Goal: Information Seeking & Learning: Learn about a topic

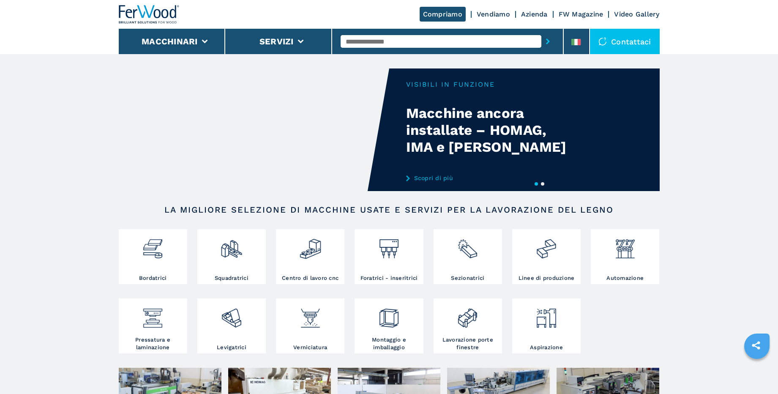
click at [432, 180] on link "Scopri di più" at bounding box center [489, 177] width 166 height 7
click at [413, 178] on link "Scopri di più" at bounding box center [489, 177] width 166 height 7
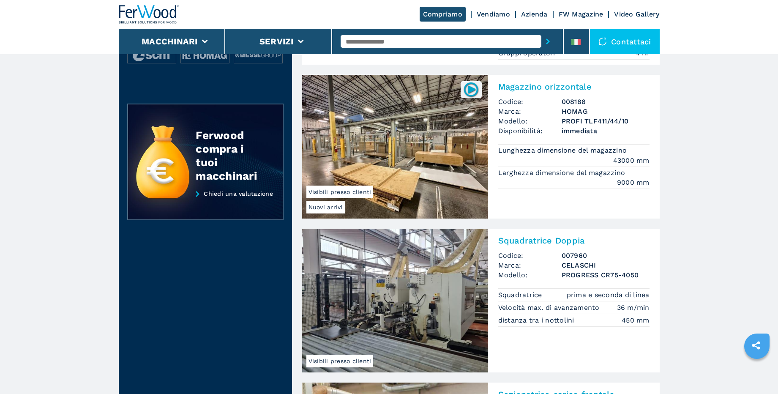
scroll to position [297, 0]
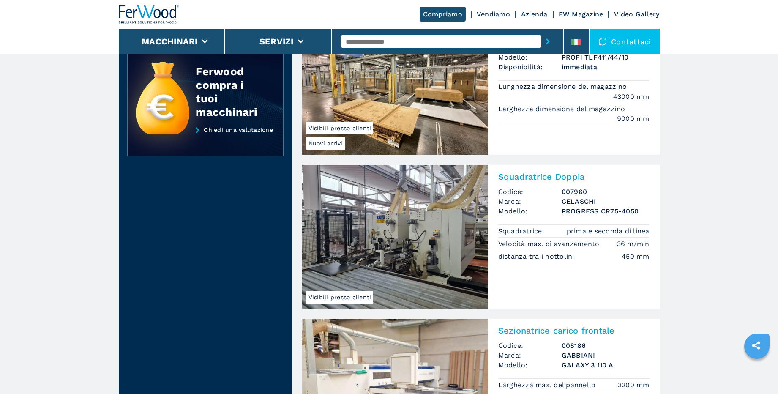
click at [411, 243] on img at bounding box center [395, 237] width 186 height 144
click at [532, 180] on h2 "Squadratrice Doppia" at bounding box center [573, 176] width 151 height 10
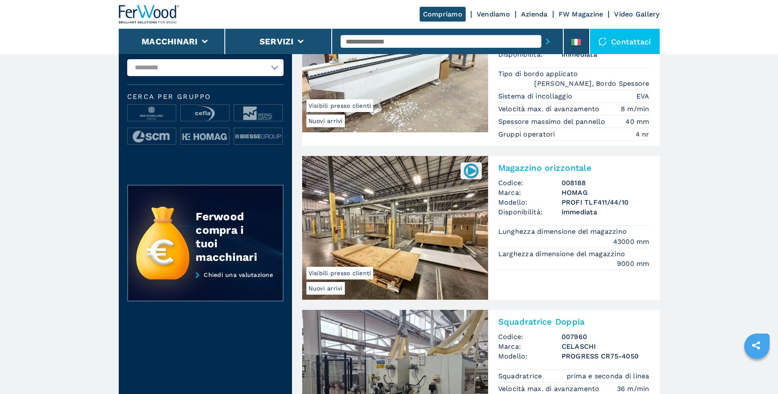
scroll to position [93, 0]
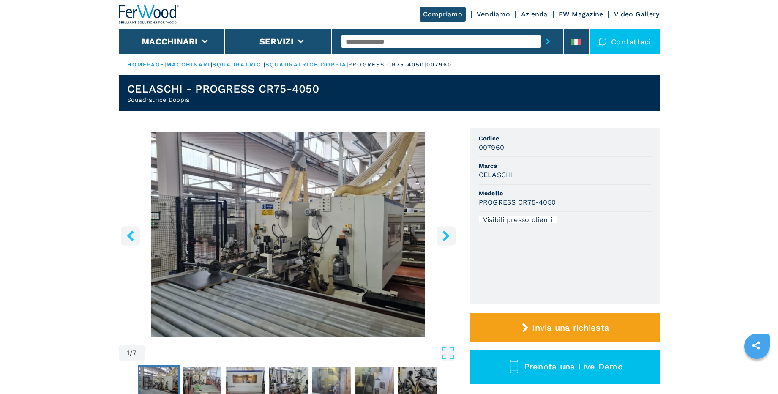
click at [450, 352] on icon "Open Fullscreen" at bounding box center [447, 352] width 15 height 15
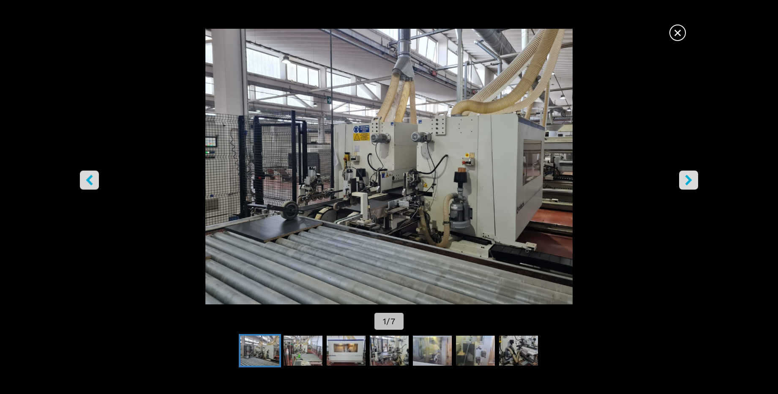
click at [685, 180] on icon "right-button" at bounding box center [688, 180] width 11 height 11
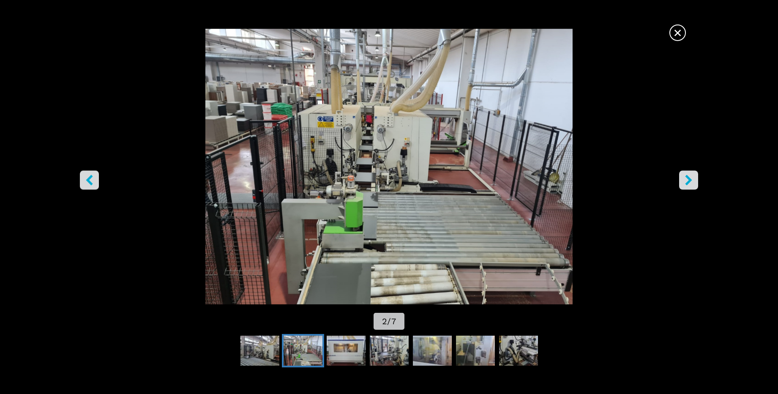
click at [687, 179] on icon "right-button" at bounding box center [688, 180] width 11 height 11
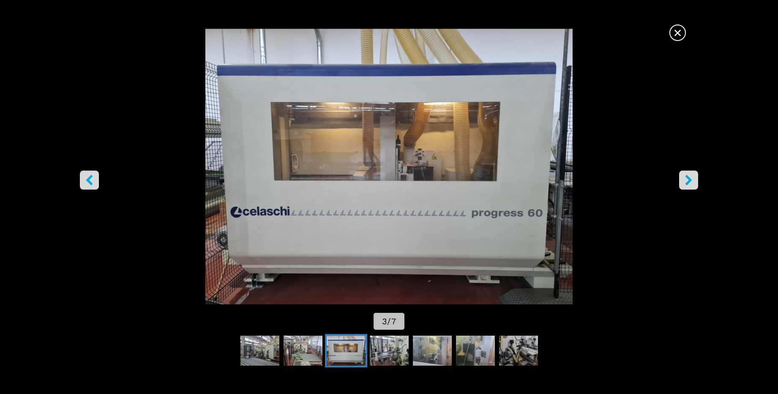
click at [687, 179] on icon "right-button" at bounding box center [688, 180] width 11 height 11
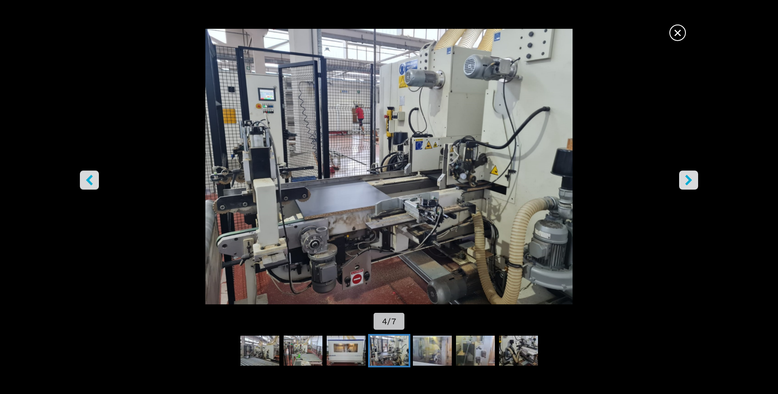
click at [687, 180] on icon "right-button" at bounding box center [688, 180] width 11 height 11
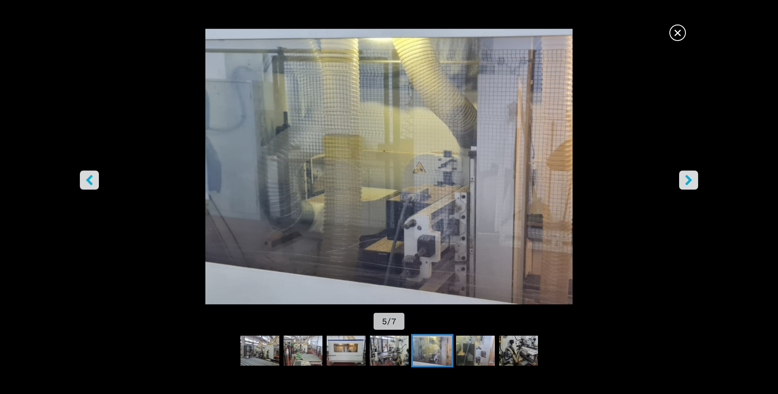
click at [688, 179] on icon "right-button" at bounding box center [688, 180] width 7 height 11
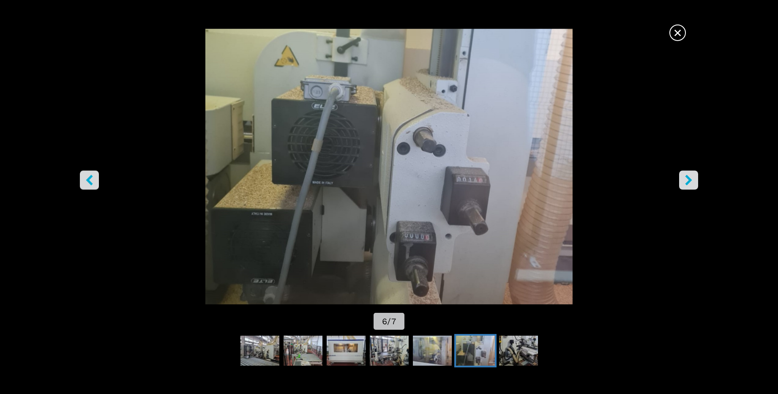
click at [688, 179] on icon "right-button" at bounding box center [688, 180] width 7 height 11
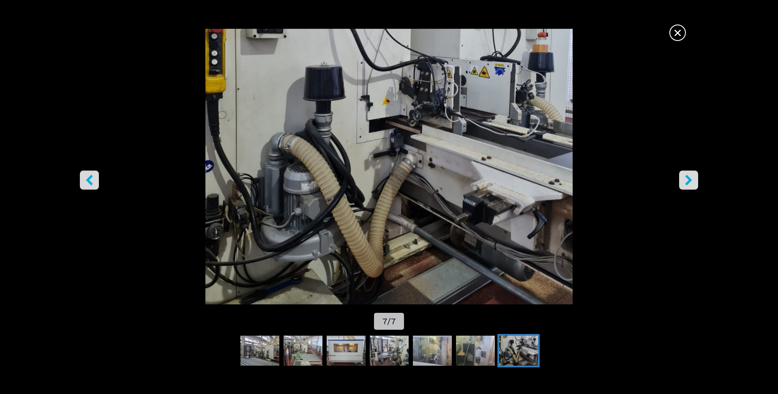
click at [688, 179] on icon "right-button" at bounding box center [688, 180] width 7 height 11
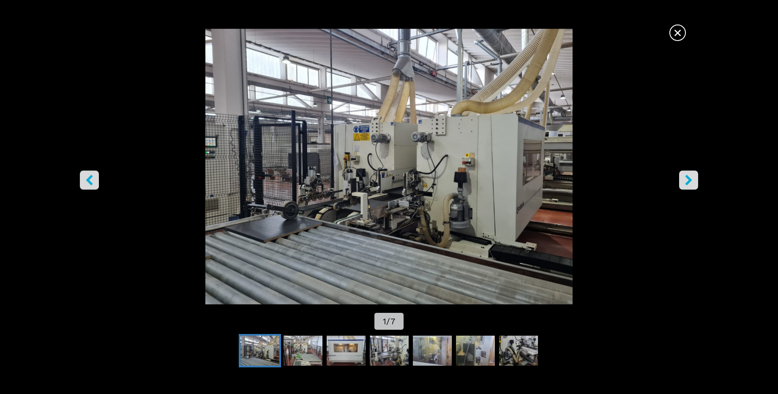
click at [688, 179] on icon "right-button" at bounding box center [688, 180] width 7 height 11
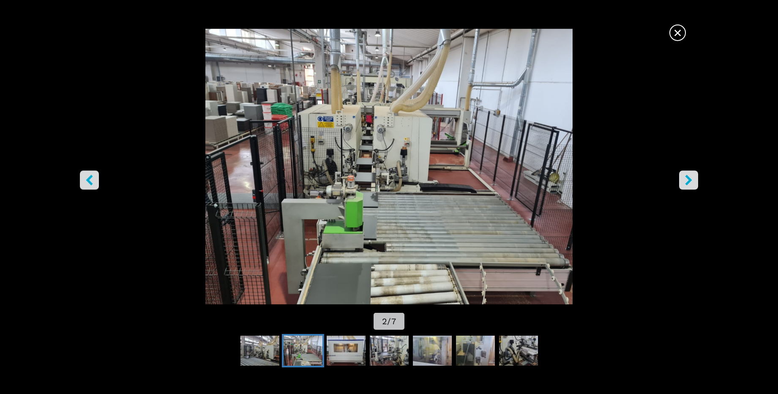
click at [678, 31] on span "×" at bounding box center [677, 31] width 15 height 15
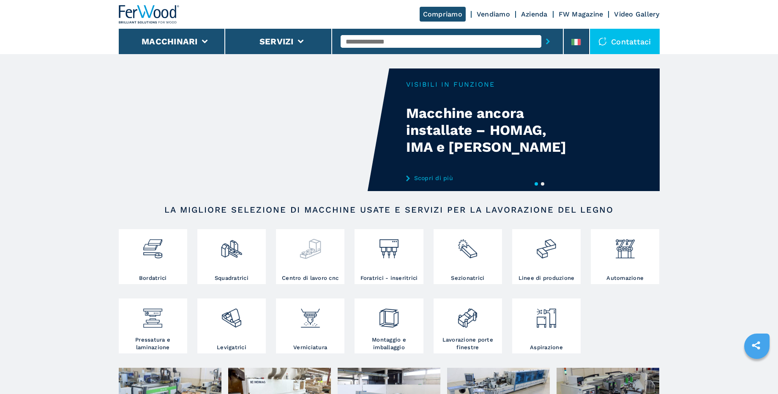
click at [327, 267] on div at bounding box center [310, 252] width 64 height 43
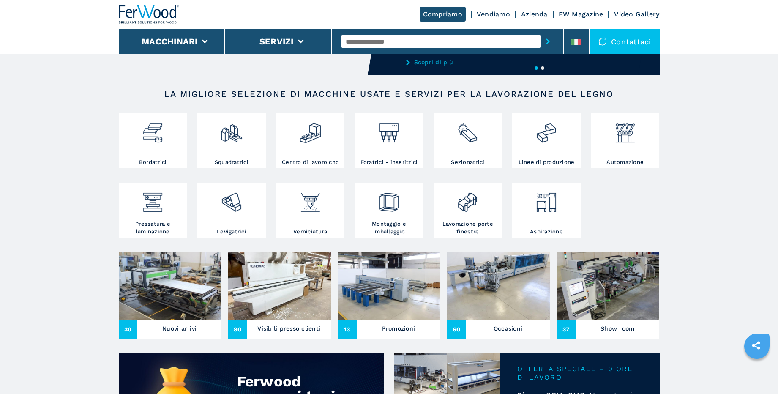
scroll to position [117, 0]
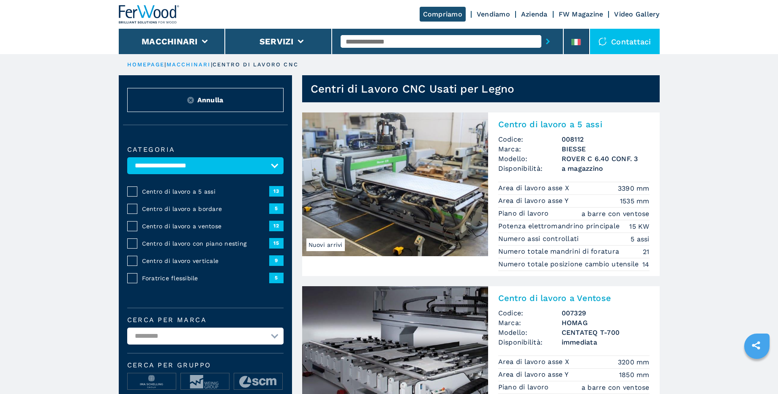
click at [322, 241] on span "Nuovi arrivi" at bounding box center [325, 244] width 38 height 13
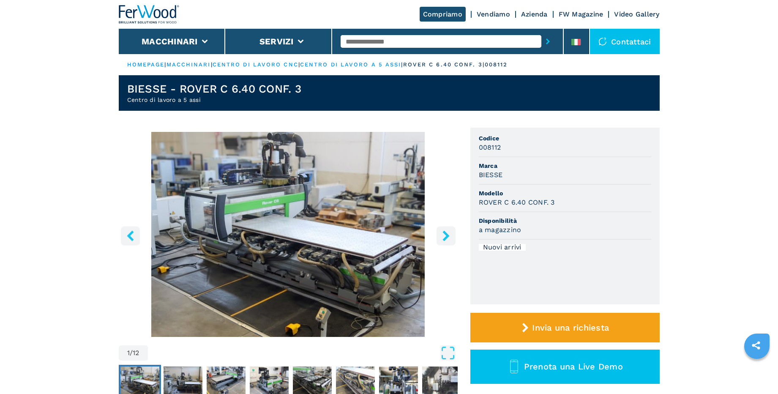
click at [441, 237] on icon "right-button" at bounding box center [446, 235] width 11 height 11
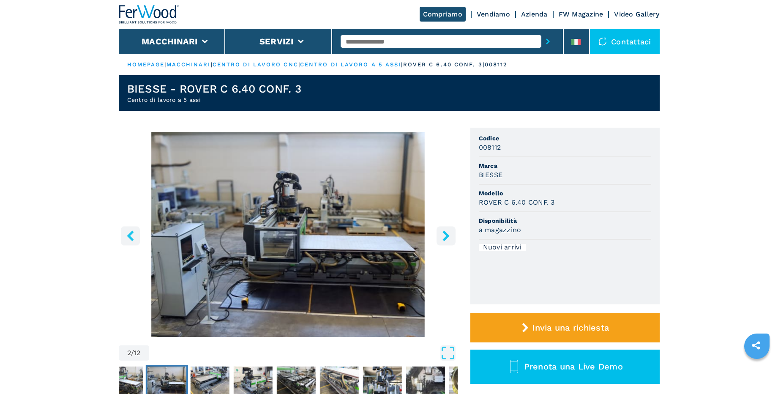
click at [441, 237] on icon "right-button" at bounding box center [446, 235] width 11 height 11
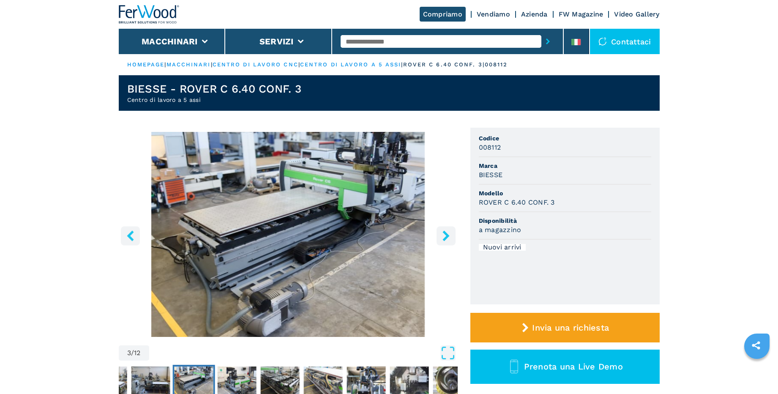
click at [441, 236] on icon "right-button" at bounding box center [446, 235] width 11 height 11
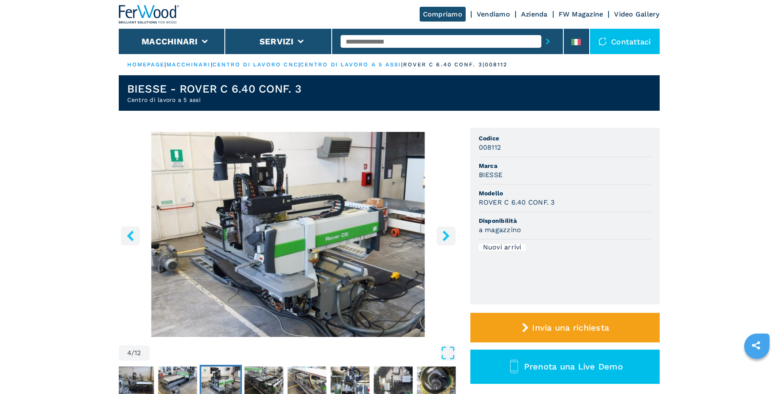
click at [443, 235] on icon "right-button" at bounding box center [446, 235] width 11 height 11
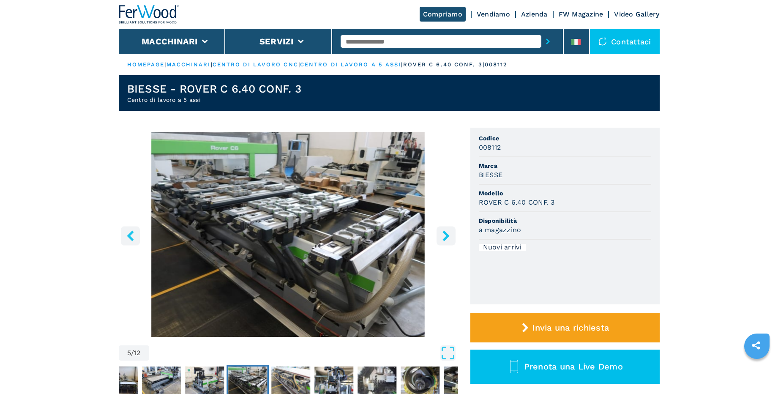
click at [443, 235] on icon "right-button" at bounding box center [446, 235] width 11 height 11
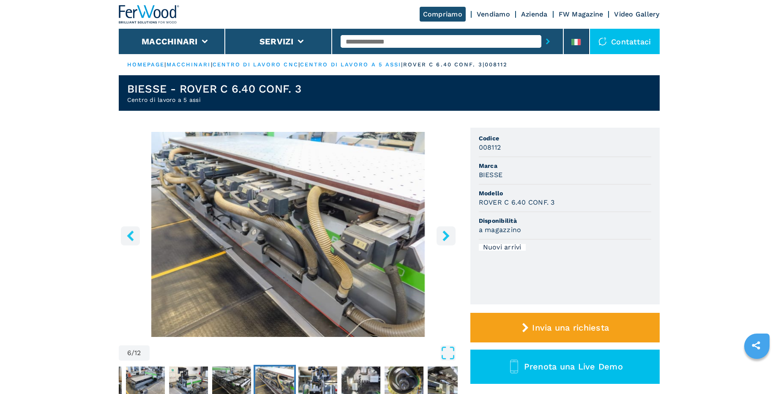
click at [443, 234] on icon "right-button" at bounding box center [446, 235] width 11 height 11
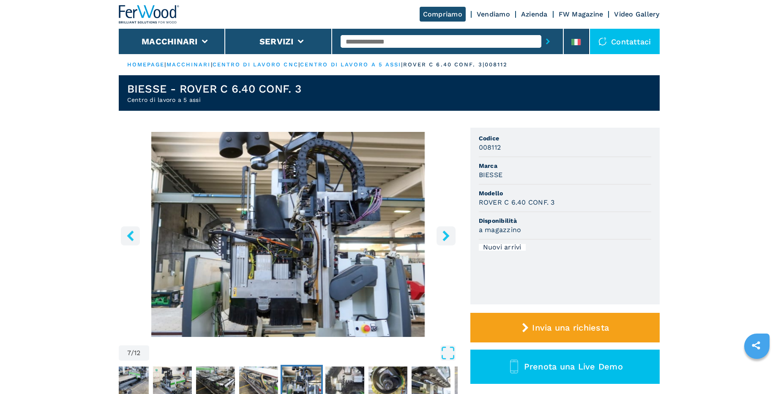
click at [443, 234] on icon "right-button" at bounding box center [446, 235] width 11 height 11
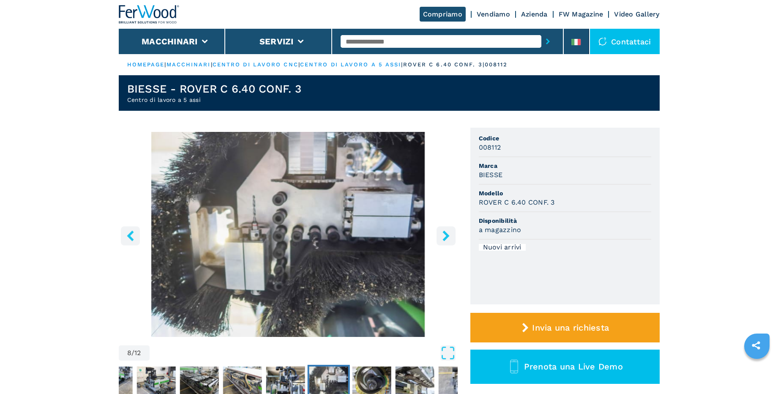
click at [443, 234] on icon "right-button" at bounding box center [446, 235] width 11 height 11
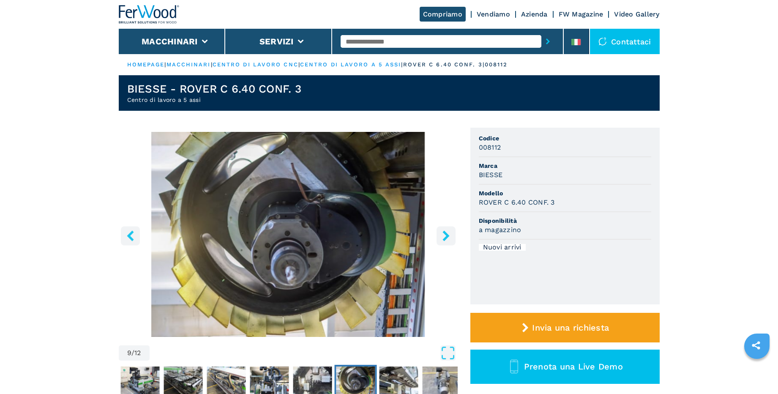
click at [443, 234] on icon "right-button" at bounding box center [446, 235] width 11 height 11
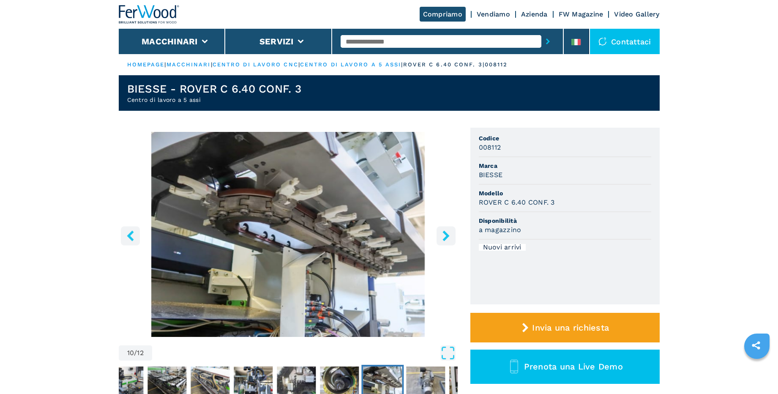
click at [443, 234] on icon "right-button" at bounding box center [446, 235] width 11 height 11
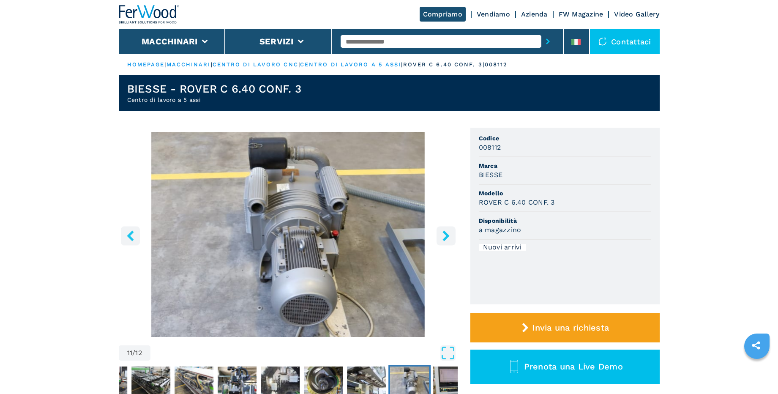
click at [443, 234] on icon "right-button" at bounding box center [446, 235] width 11 height 11
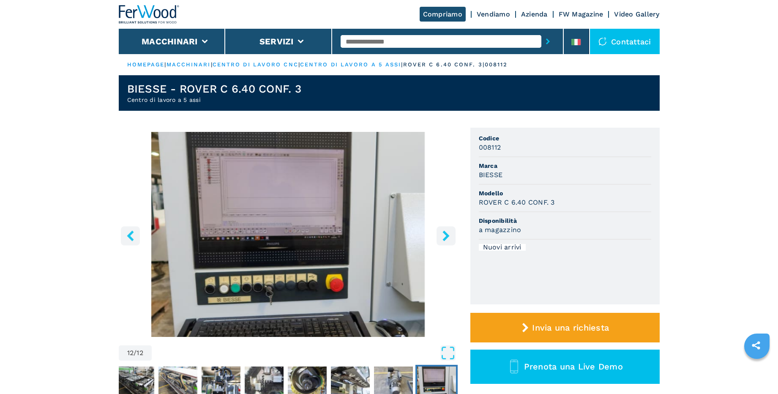
click at [443, 234] on icon "right-button" at bounding box center [446, 235] width 11 height 11
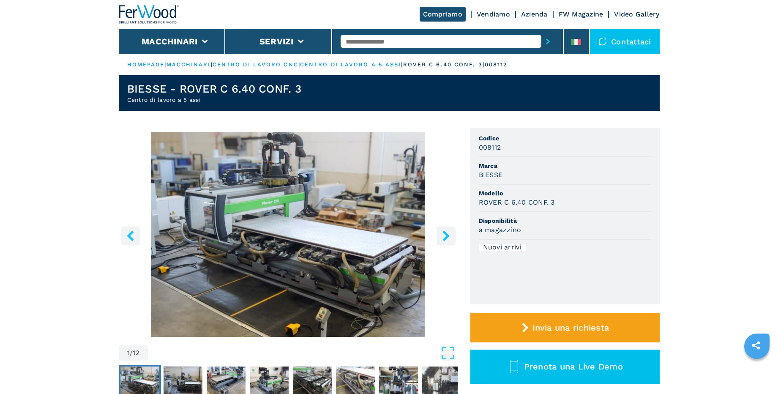
click at [621, 13] on link "Video Gallery" at bounding box center [636, 14] width 45 height 8
click at [151, 1] on div at bounding box center [149, 14] width 61 height 29
click at [541, 19] on div "Compriamo Vendiamo Azienda FW Magazine Video Gallery" at bounding box center [389, 14] width 541 height 29
click at [538, 15] on link "Azienda" at bounding box center [534, 14] width 27 height 8
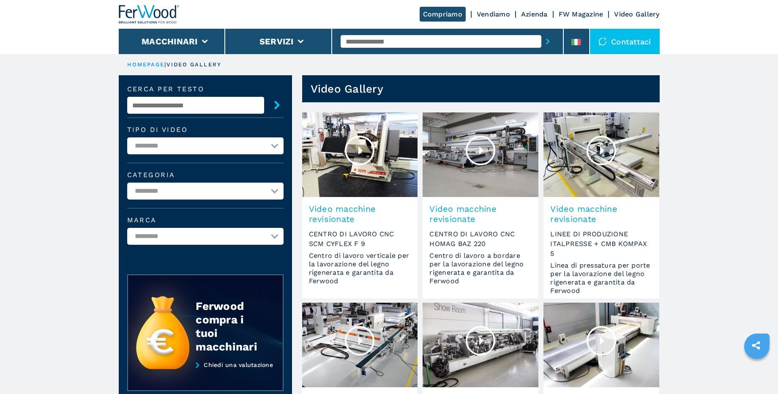
click at [480, 149] on div at bounding box center [480, 151] width 30 height 30
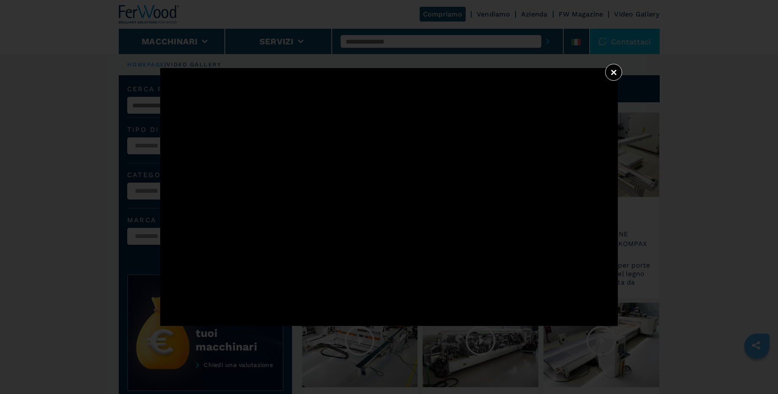
click at [610, 73] on button "×" at bounding box center [613, 72] width 17 height 17
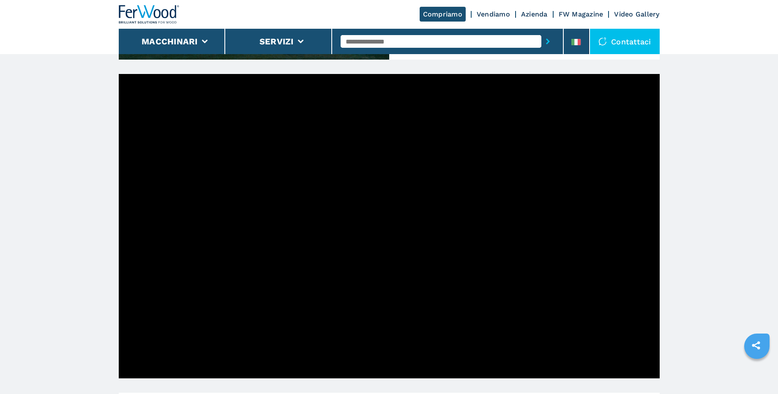
scroll to position [240, 0]
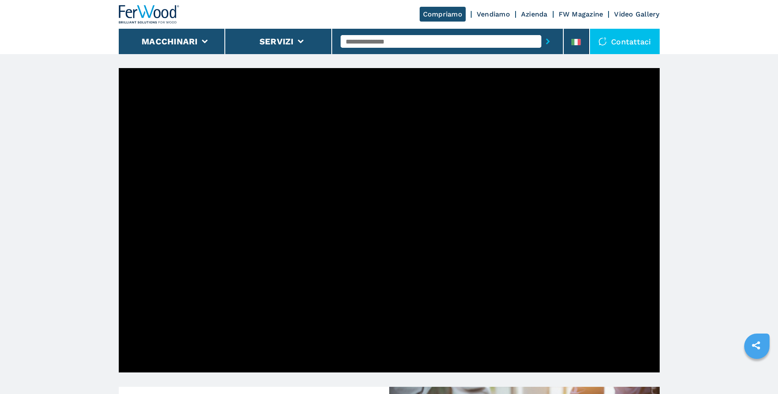
click at [157, 17] on img at bounding box center [149, 14] width 61 height 19
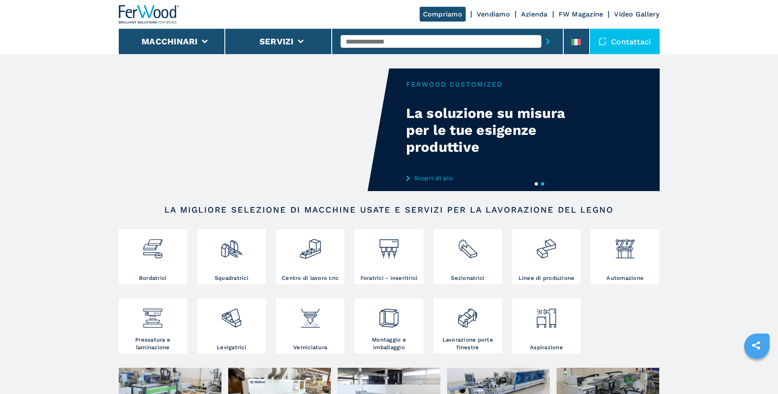
click at [486, 16] on link "Vendiamo" at bounding box center [492, 14] width 33 height 8
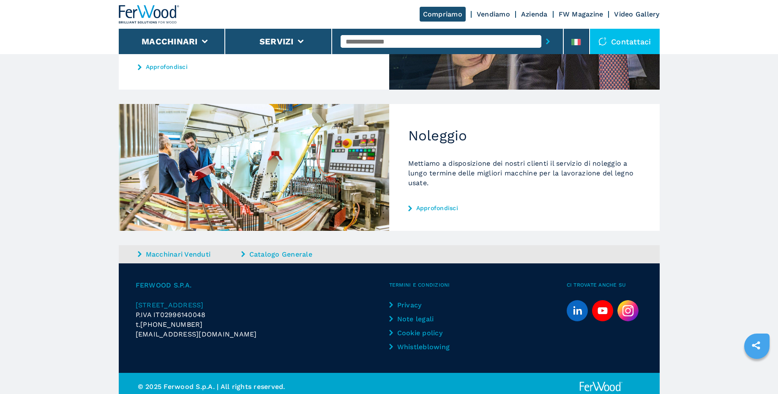
scroll to position [377, 0]
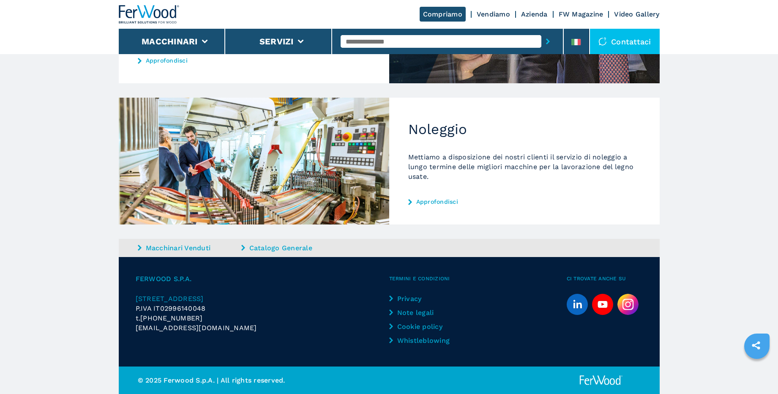
click at [270, 249] on link "Catalogo Generale" at bounding box center [291, 248] width 101 height 10
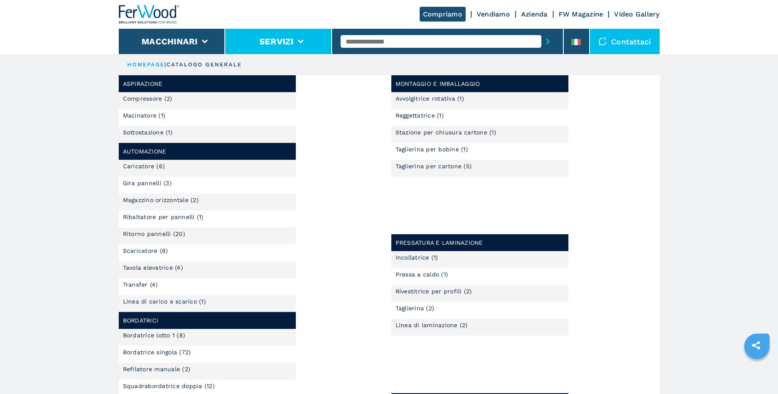
click at [310, 40] on li "Servizi" at bounding box center [278, 41] width 107 height 25
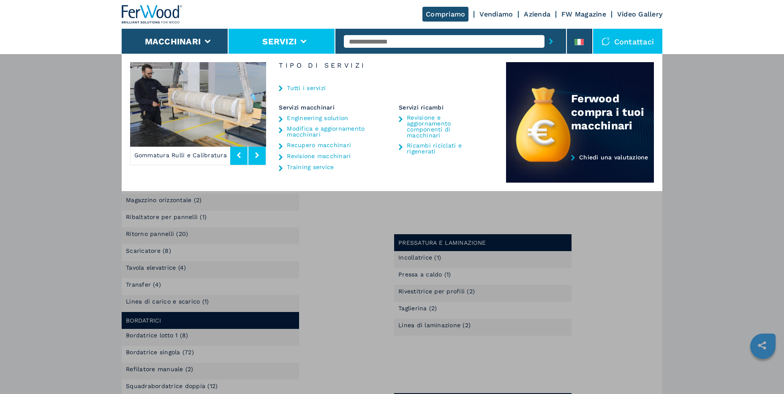
click at [332, 118] on link "Engineering solution" at bounding box center [317, 118] width 61 height 6
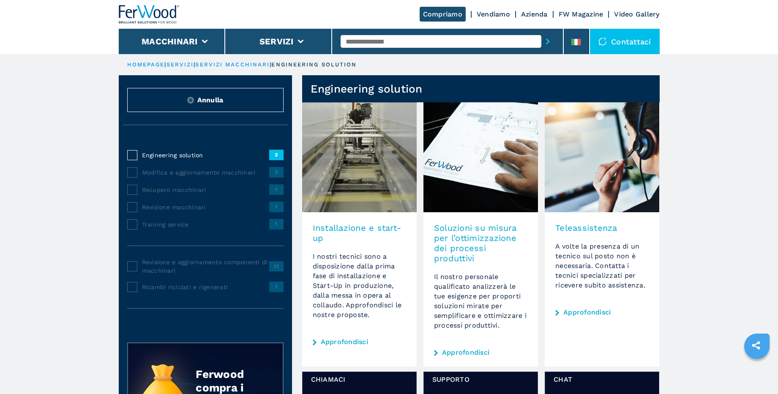
click at [584, 13] on link "FW Magazine" at bounding box center [580, 14] width 45 height 8
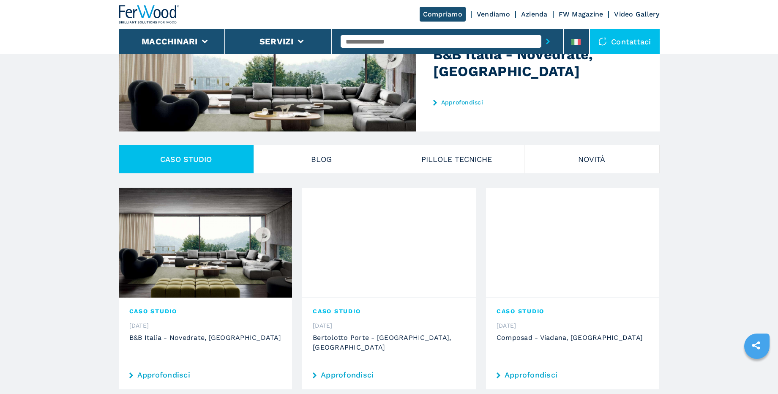
scroll to position [149, 0]
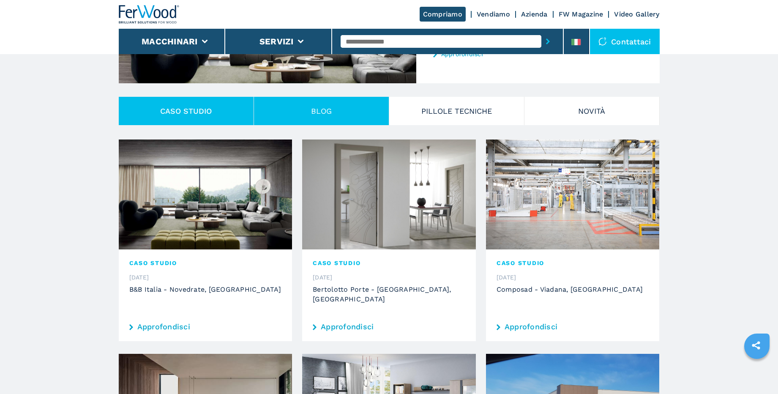
click at [377, 111] on button "Blog" at bounding box center [321, 111] width 135 height 28
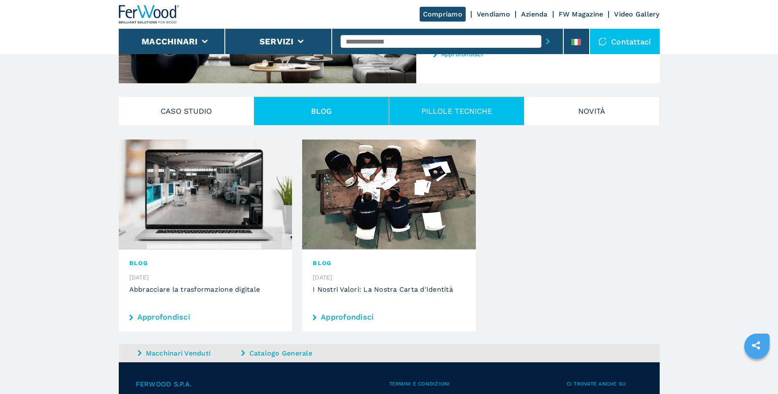
click at [445, 115] on button "PILLOLE TECNICHE" at bounding box center [456, 111] width 135 height 28
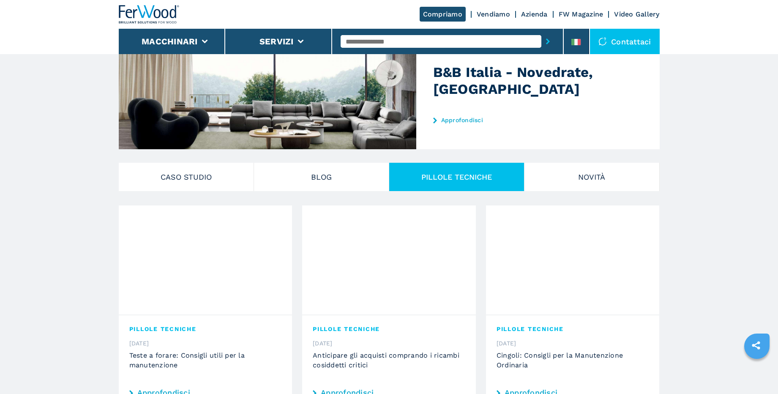
scroll to position [112, 0]
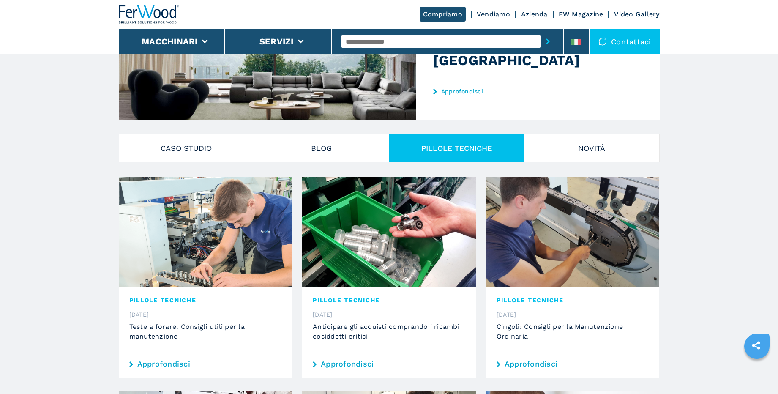
click at [238, 237] on img at bounding box center [206, 232] width 174 height 110
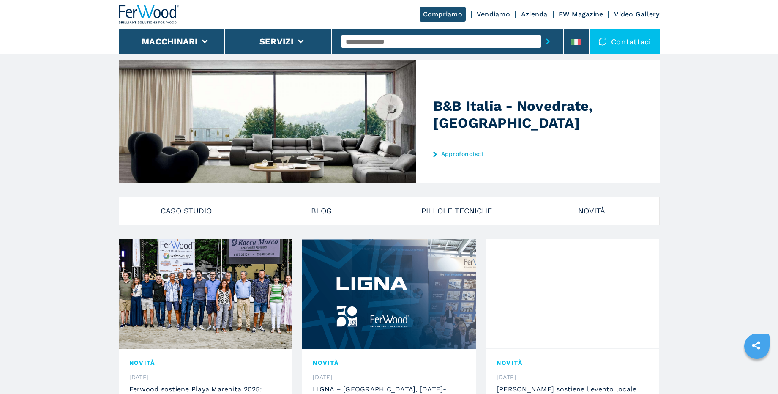
scroll to position [113, 0]
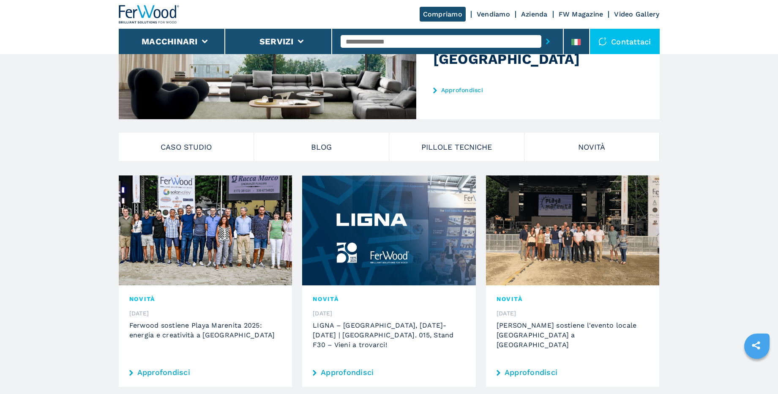
click at [245, 274] on img at bounding box center [206, 230] width 174 height 110
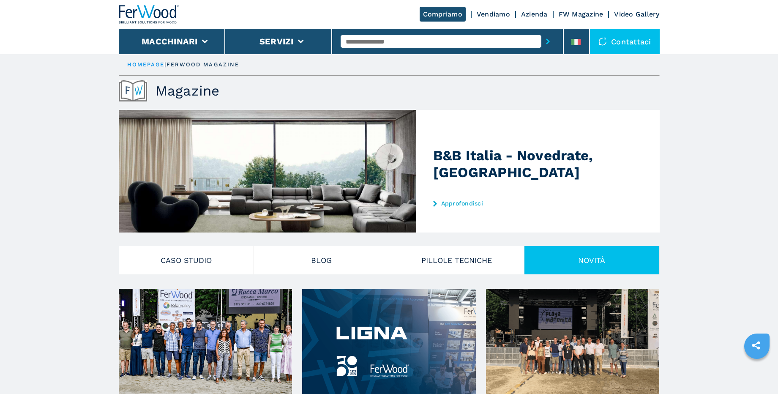
click at [581, 261] on button "Novità" at bounding box center [591, 260] width 135 height 28
click at [200, 38] on li "Macchinari" at bounding box center [172, 41] width 107 height 25
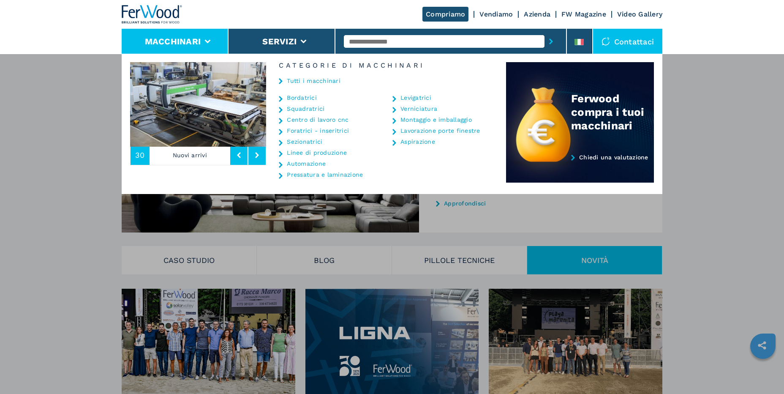
click at [320, 164] on link "Automazione" at bounding box center [306, 164] width 39 height 6
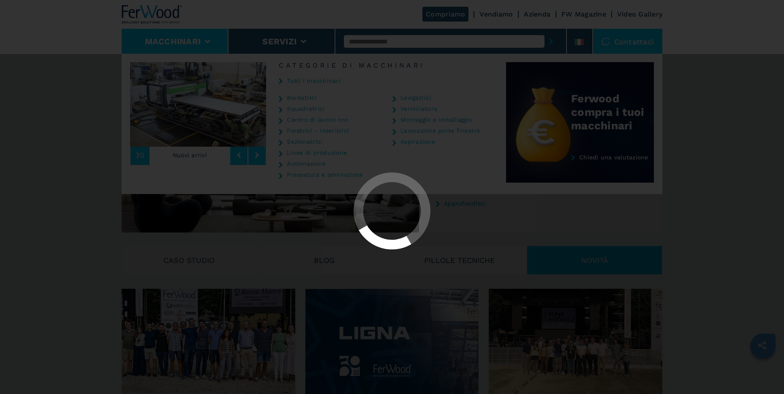
select select "**********"
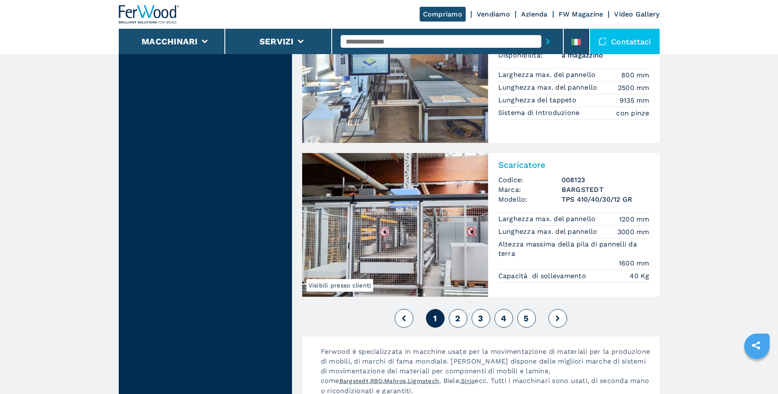
scroll to position [1875, 0]
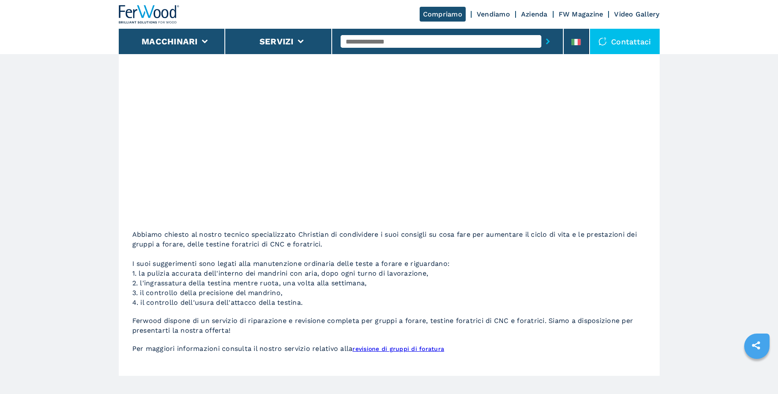
scroll to position [113, 0]
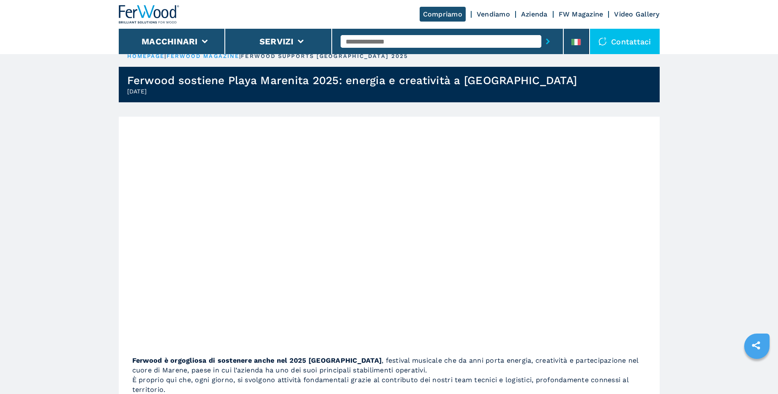
scroll to position [165, 0]
